Goal: Check status: Check status

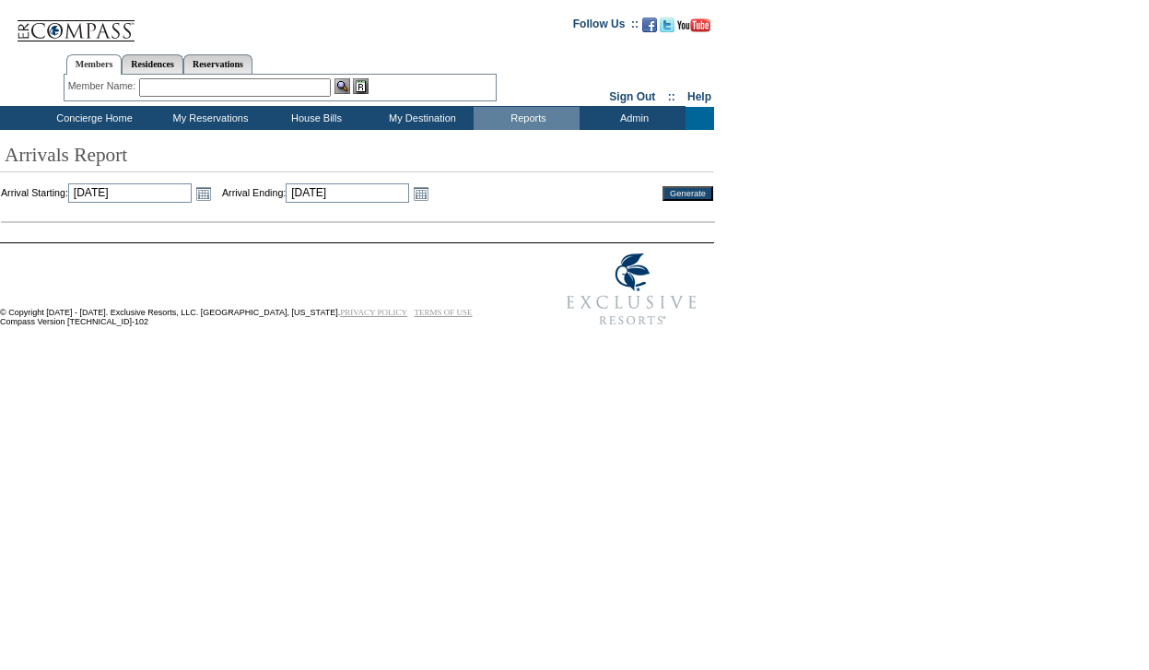
click at [215, 191] on td "Open the calendar popup. << < [DATE] > >> S M T W T F S 40 28 29 30 1 2 3 4 41 …" at bounding box center [204, 193] width 24 height 20
click at [214, 195] on link "Open the calendar popup." at bounding box center [203, 193] width 20 height 20
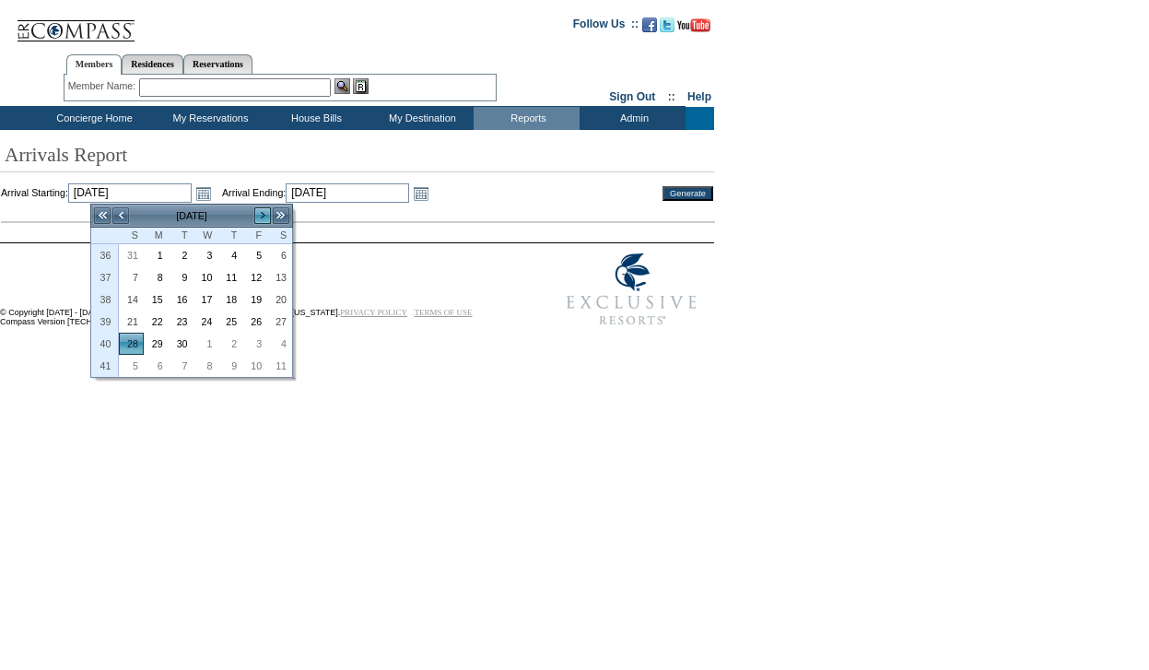
click at [259, 218] on link ">" at bounding box center [262, 215] width 18 height 18
click at [233, 252] on link "2" at bounding box center [229, 255] width 23 height 20
type input "[DATE]"
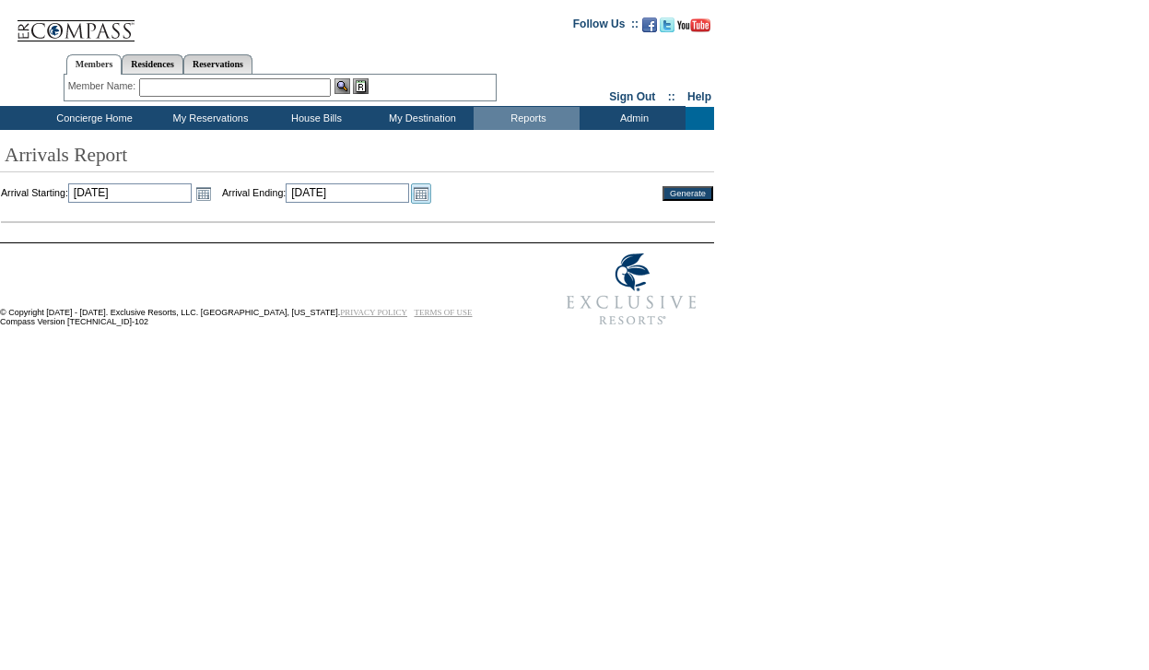
click at [431, 194] on link "Open the calendar popup." at bounding box center [421, 193] width 20 height 20
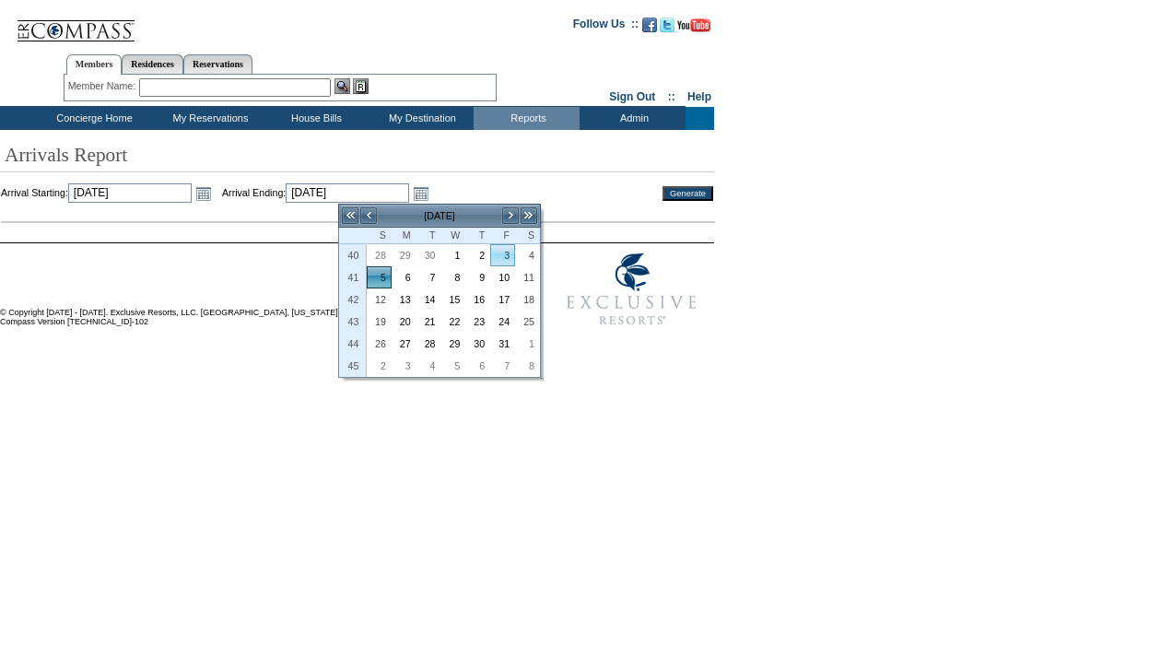
click at [492, 257] on link "3" at bounding box center [502, 255] width 23 height 20
type input "[DATE]"
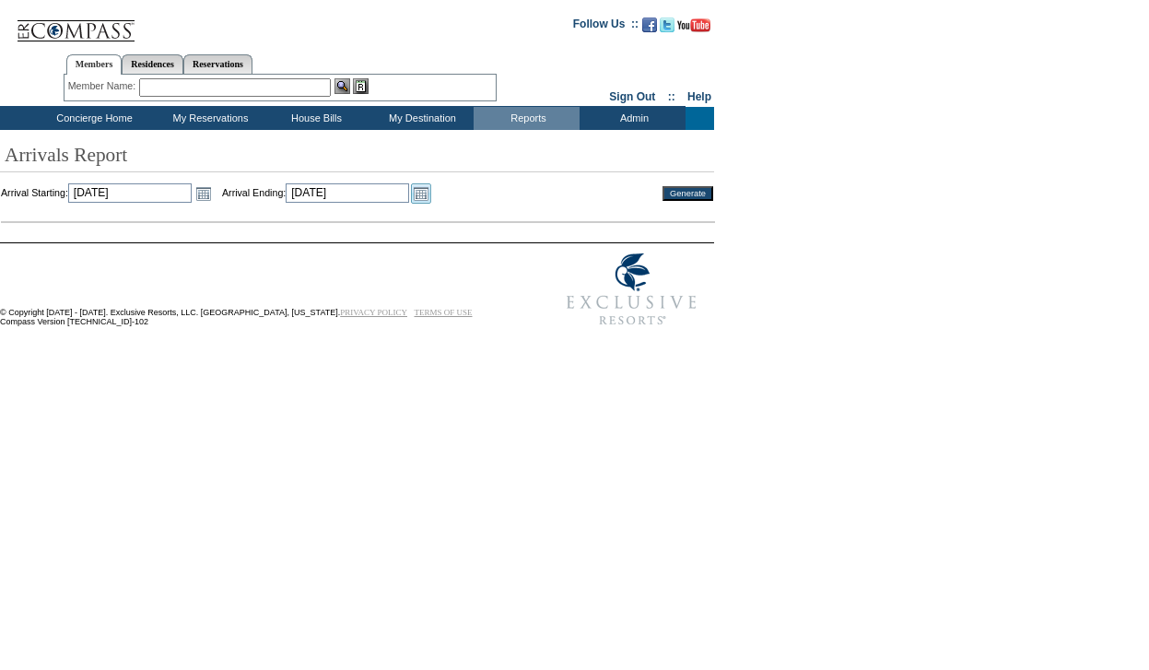
click at [431, 203] on link "Open the calendar popup." at bounding box center [421, 193] width 20 height 20
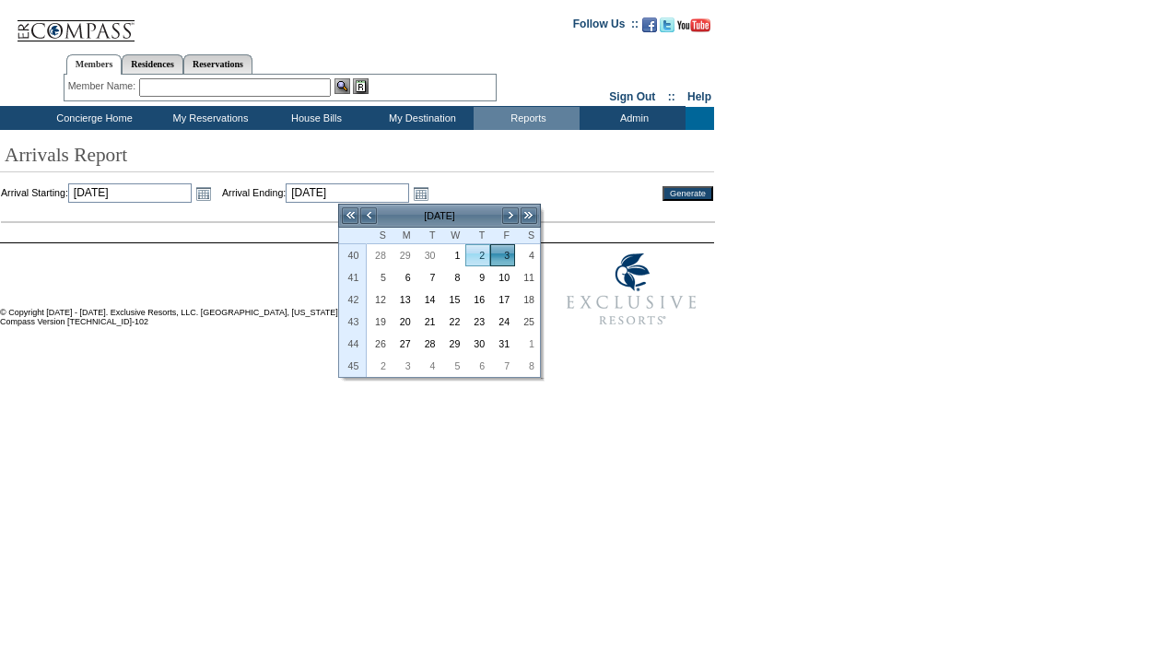
click at [488, 251] on link "2" at bounding box center [477, 255] width 23 height 20
type input "[DATE]"
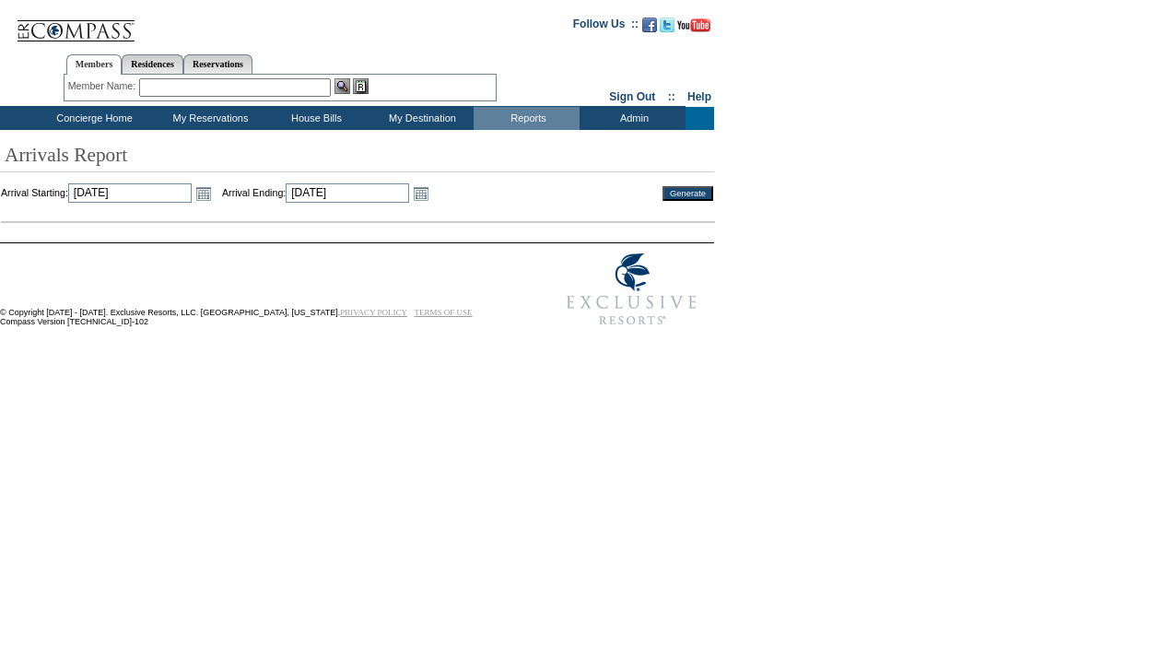
click at [662, 192] on input "Generate" at bounding box center [687, 193] width 51 height 15
